Goal: Information Seeking & Learning: Learn about a topic

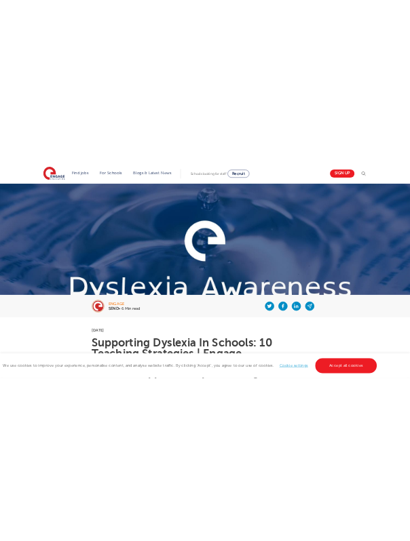
scroll to position [476, 0]
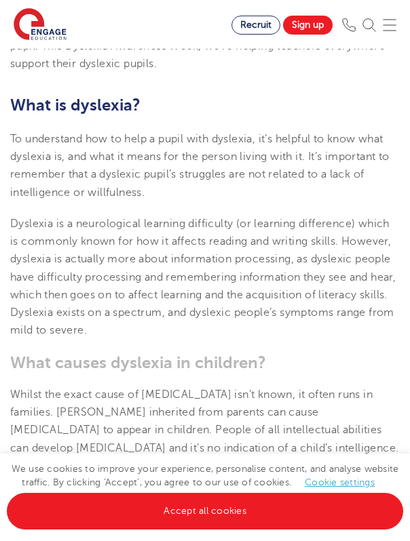
click at [92, 359] on b "What causes dyslexia in children?" at bounding box center [138, 362] width 256 height 19
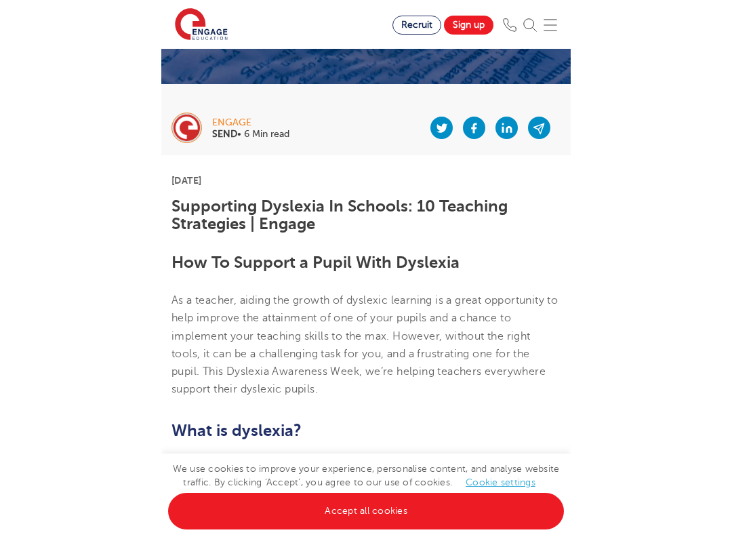
scroll to position [81, 0]
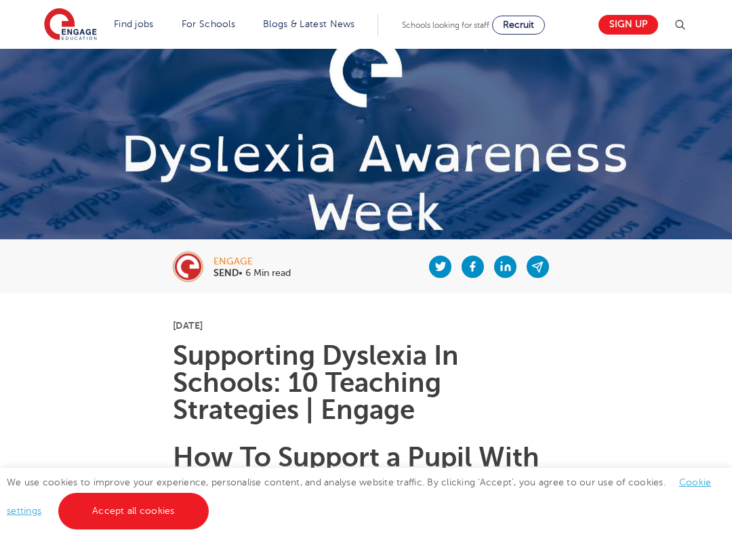
click at [630, 197] on img at bounding box center [366, 134] width 732 height 332
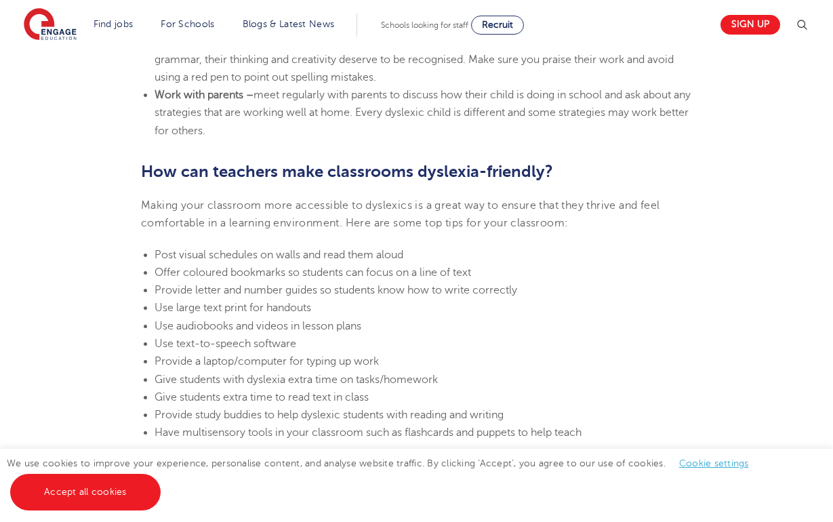
scroll to position [2851, 0]
click at [627, 3] on section "Find jobs All vacancies We have one of the UK's largest database. and with hund…" at bounding box center [368, 24] width 689 height 49
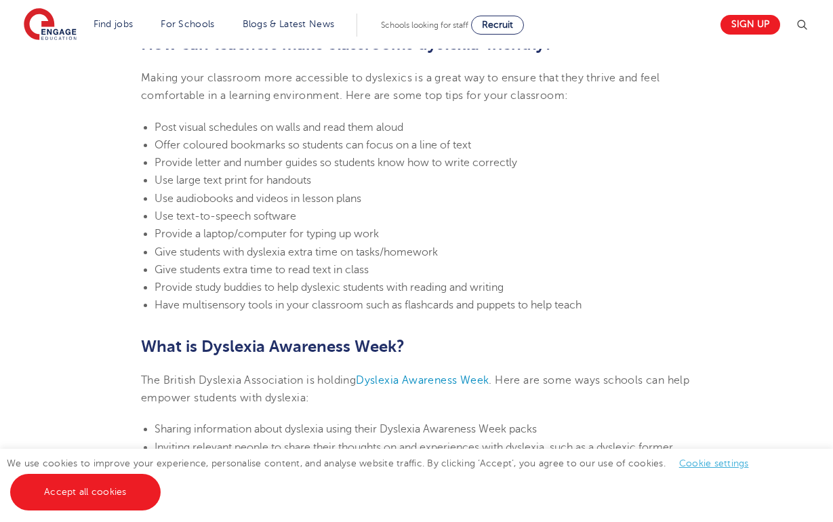
scroll to position [2979, 0]
